Goal: Register for event/course

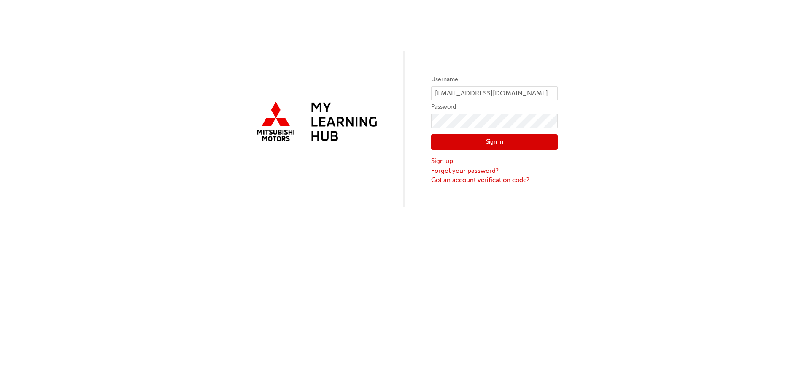
click at [466, 138] on button "Sign In" at bounding box center [494, 142] width 127 height 16
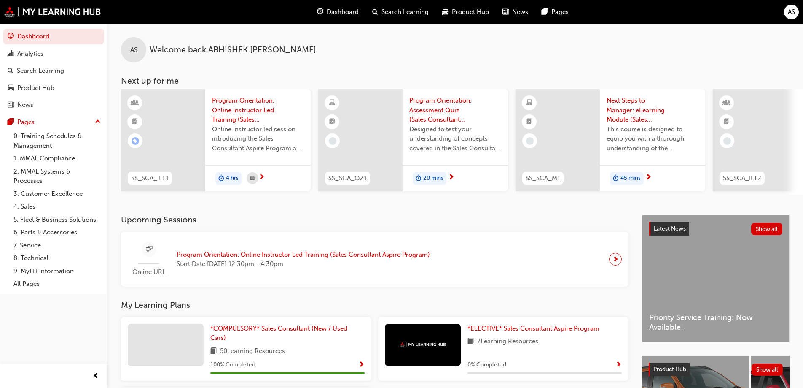
click at [289, 256] on span "Program Orientation: Online Instructor Led Training (Sales Consultant Aspire Pr…" at bounding box center [303, 255] width 253 height 10
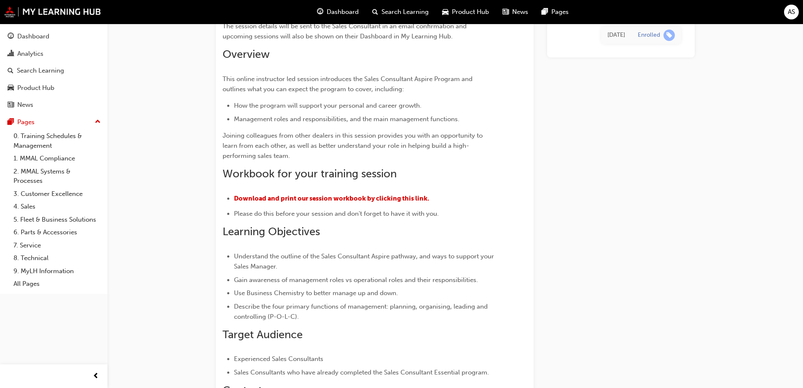
scroll to position [211, 0]
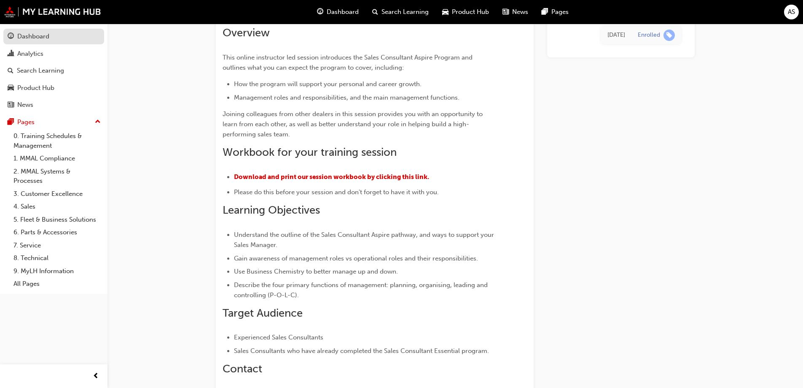
click at [16, 36] on div "Dashboard" at bounding box center [54, 36] width 92 height 11
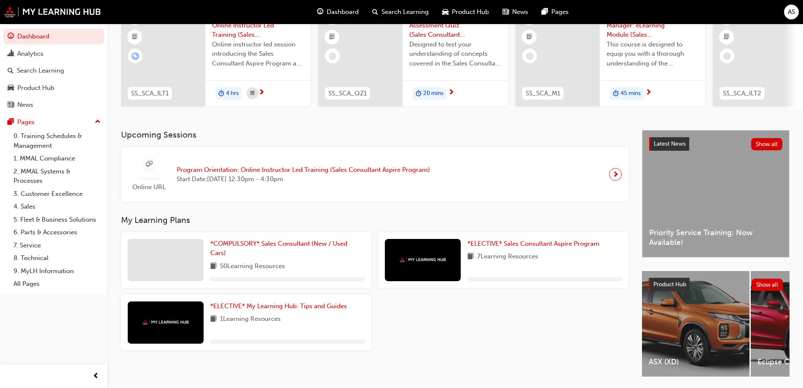
scroll to position [116, 0]
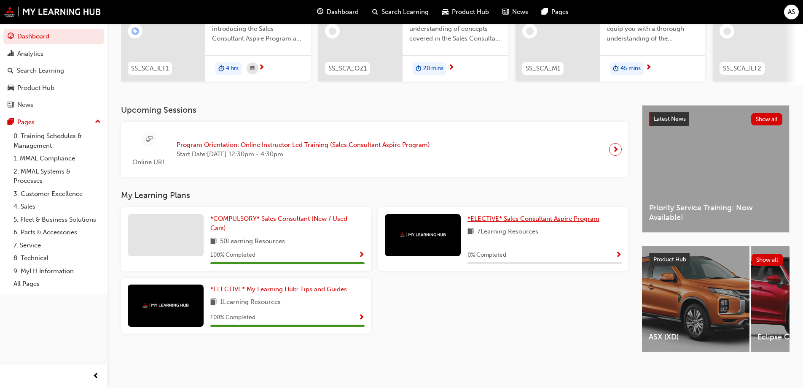
click at [501, 215] on span "*ELECTIVE* Sales Consultant Aspire Program" at bounding box center [534, 219] width 132 height 8
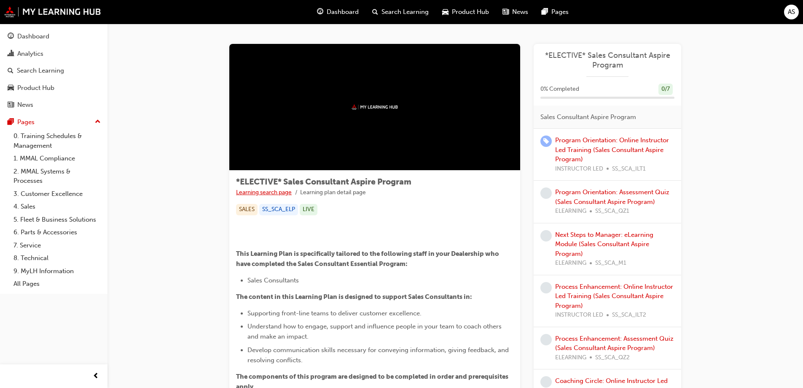
click at [268, 191] on link "Learning search page" at bounding box center [264, 192] width 56 height 7
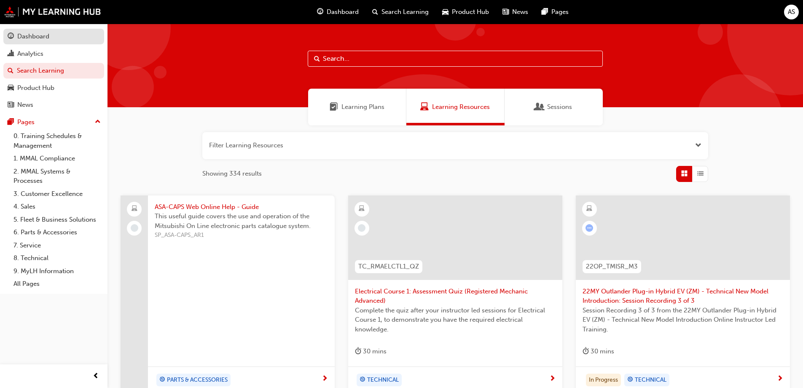
click at [38, 38] on div "Dashboard" at bounding box center [33, 37] width 32 height 10
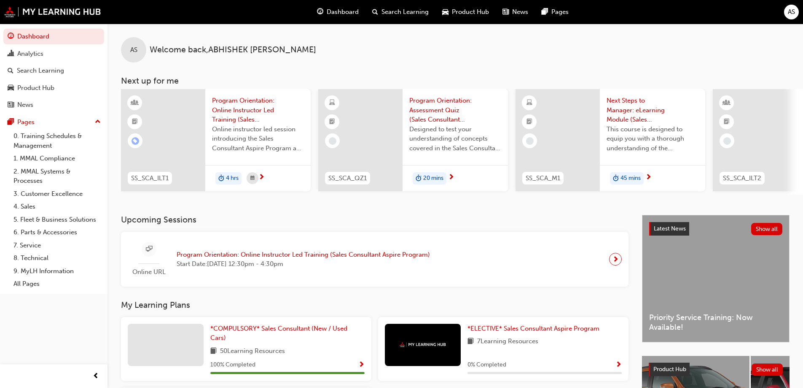
click at [616, 263] on span "next-icon" at bounding box center [616, 259] width 6 height 12
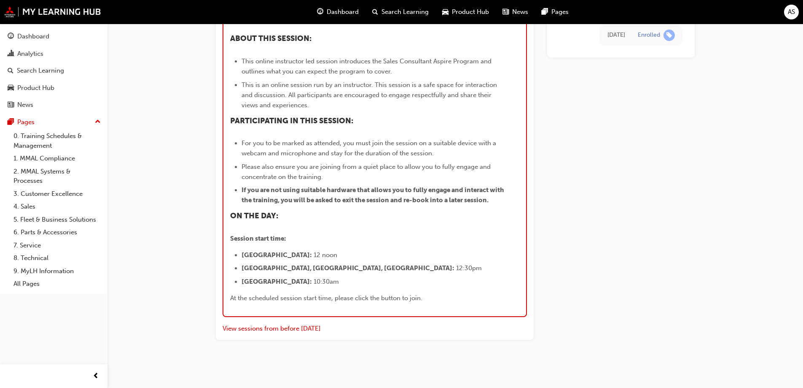
scroll to position [1008, 0]
click at [266, 326] on button "View sessions from before [DATE]" at bounding box center [272, 328] width 98 height 10
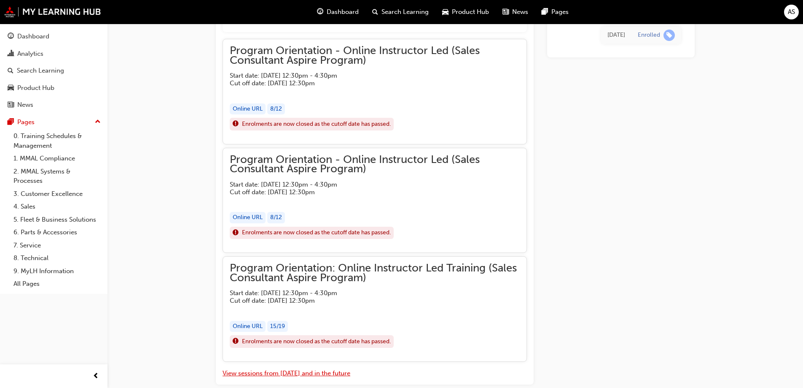
scroll to position [787, 0]
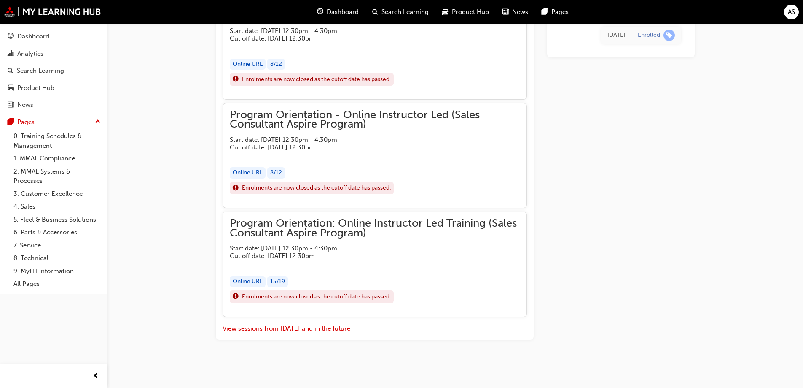
click at [304, 328] on button "View sessions from [DATE] and in the future" at bounding box center [287, 328] width 128 height 10
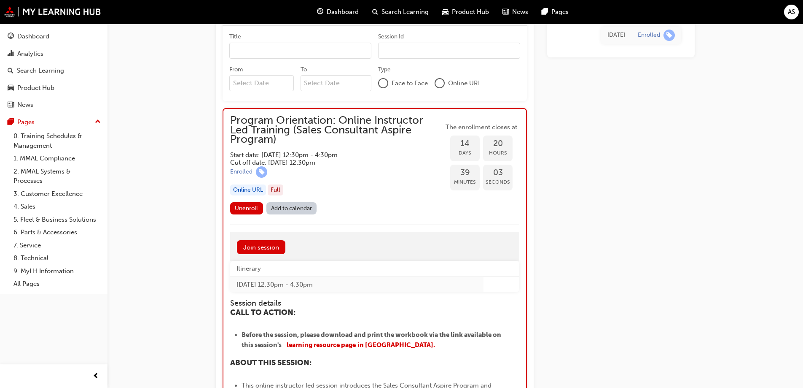
scroll to position [670, 0]
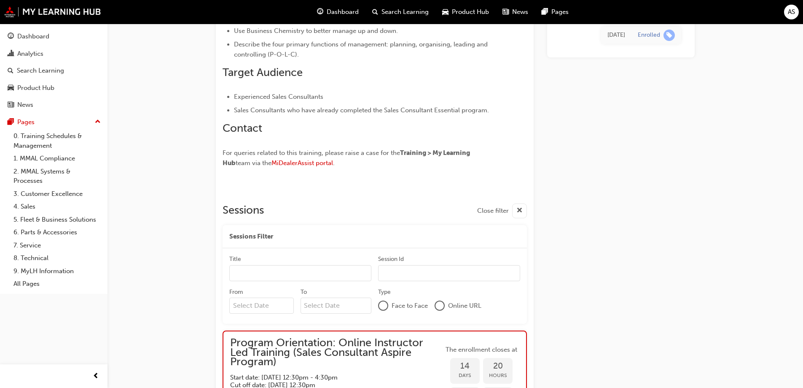
scroll to position [417, 0]
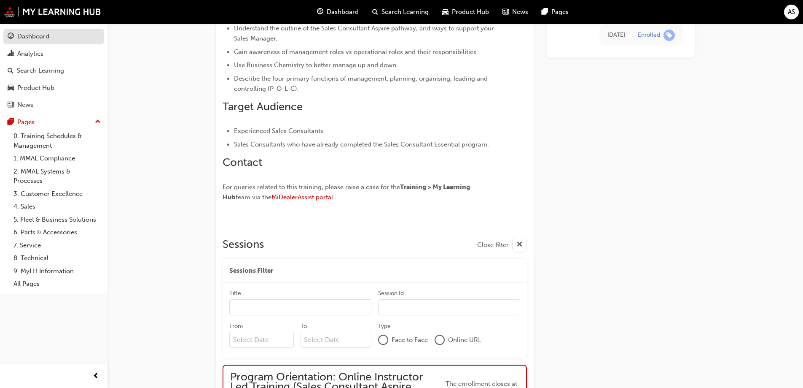
click at [37, 32] on div "Dashboard" at bounding box center [33, 37] width 32 height 10
